Goal: Find specific page/section: Find specific page/section

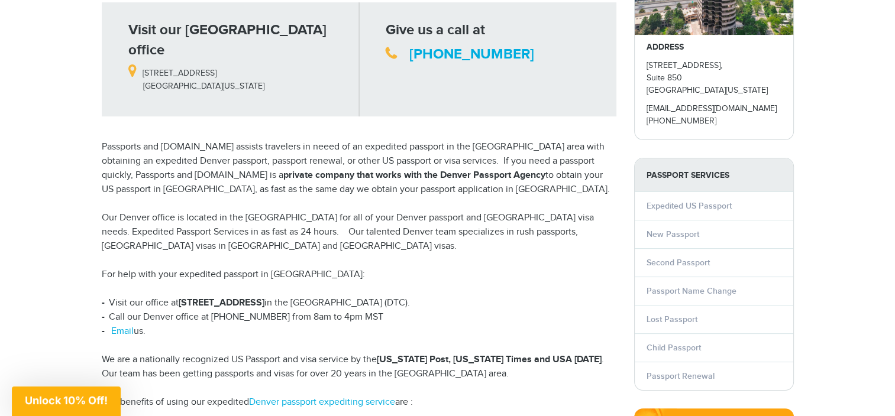
scroll to position [154, 0]
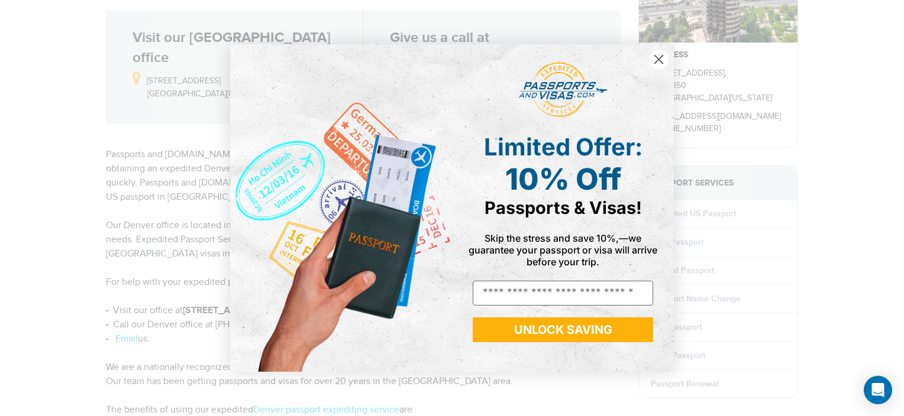
click at [656, 60] on circle "Close dialog" at bounding box center [659, 60] width 20 height 20
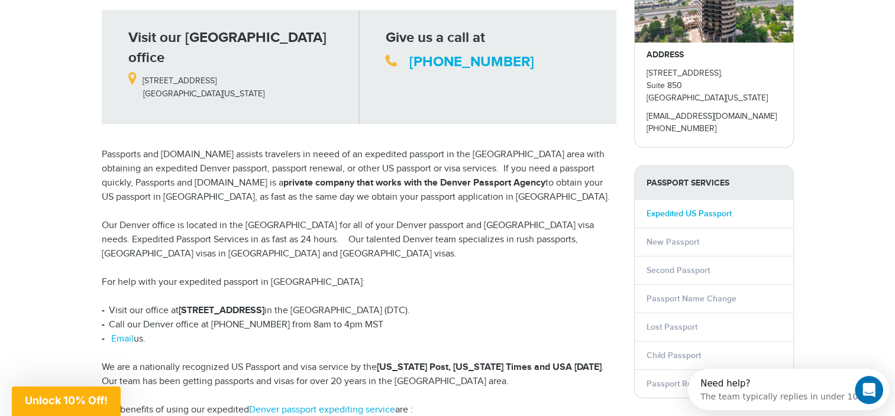
scroll to position [0, 0]
click at [678, 213] on link "Expedited US Passport" at bounding box center [688, 214] width 85 height 10
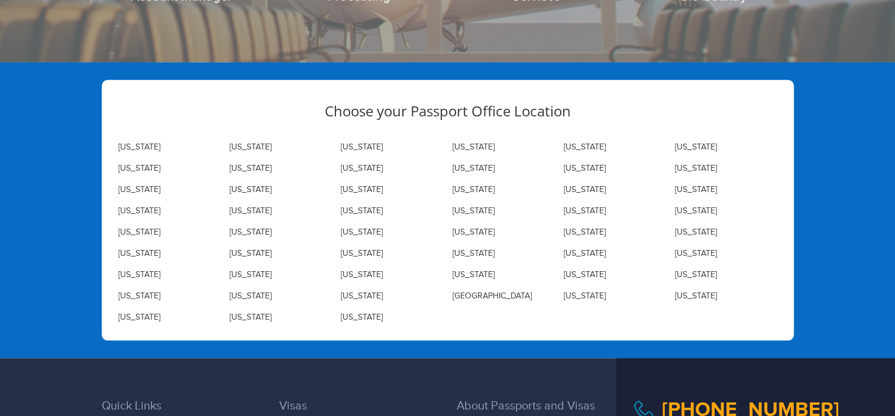
scroll to position [1193, 0]
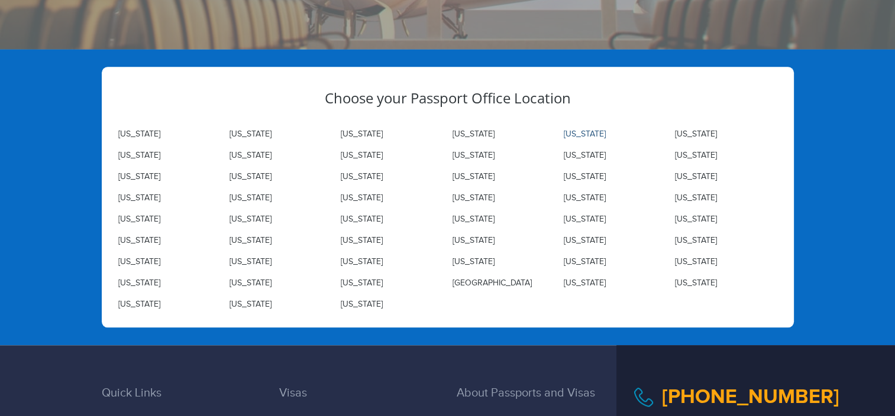
click at [591, 132] on link "California" at bounding box center [585, 134] width 42 height 9
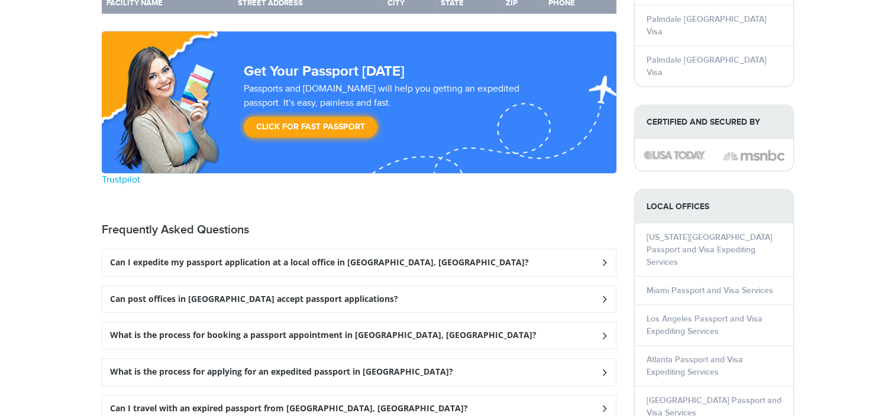
scroll to position [1267, 0]
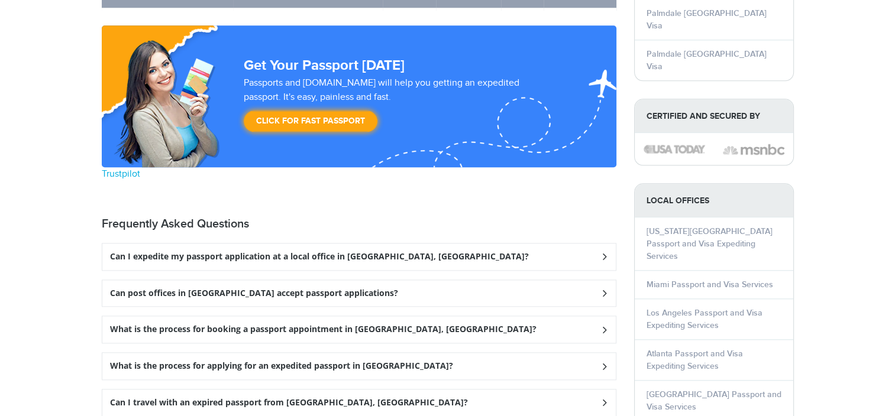
click at [602, 253] on icon at bounding box center [604, 257] width 12 height 8
click at [606, 253] on icon at bounding box center [604, 257] width 12 height 8
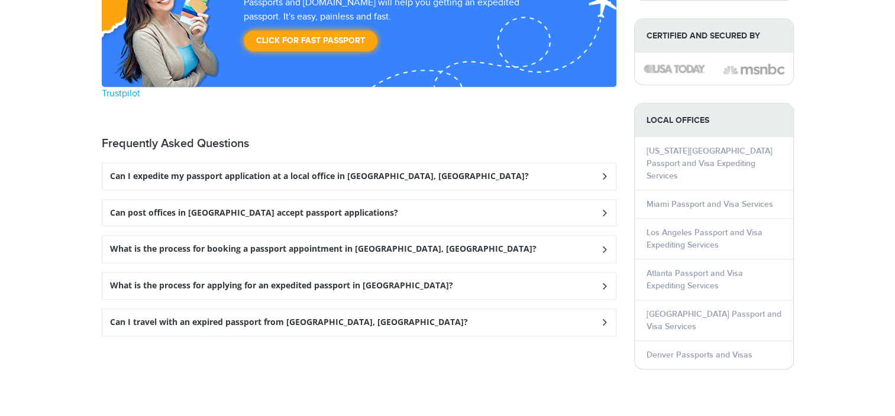
scroll to position [1386, 0]
